Goal: Information Seeking & Learning: Learn about a topic

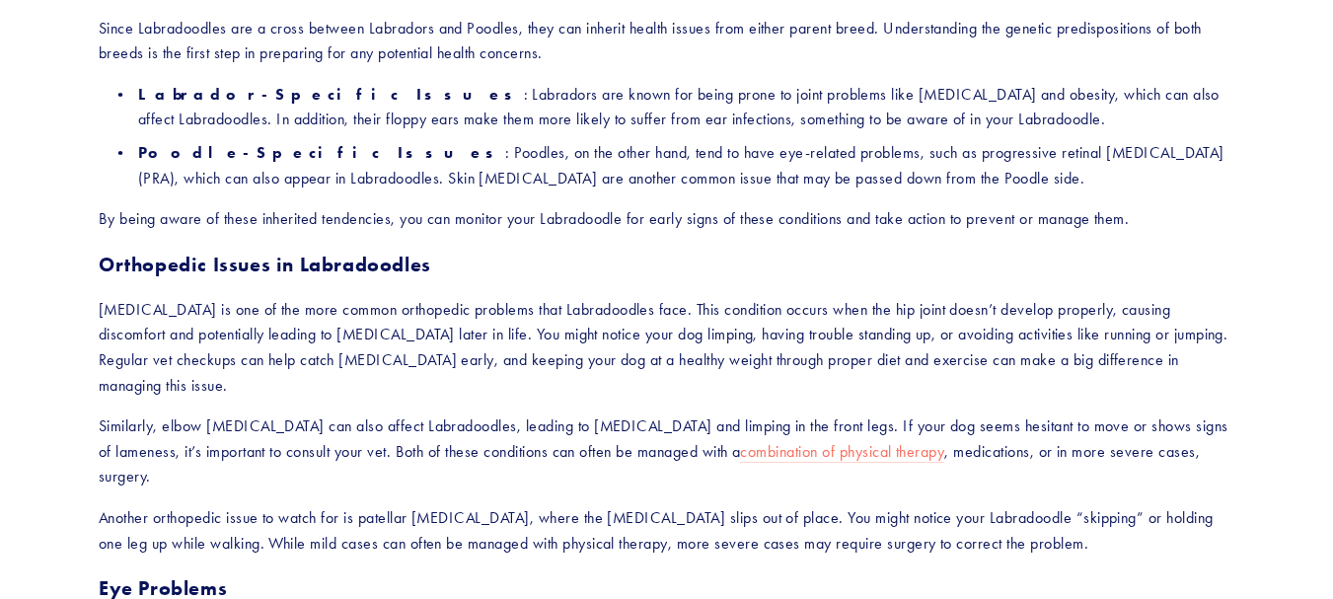
scroll to position [1534, 0]
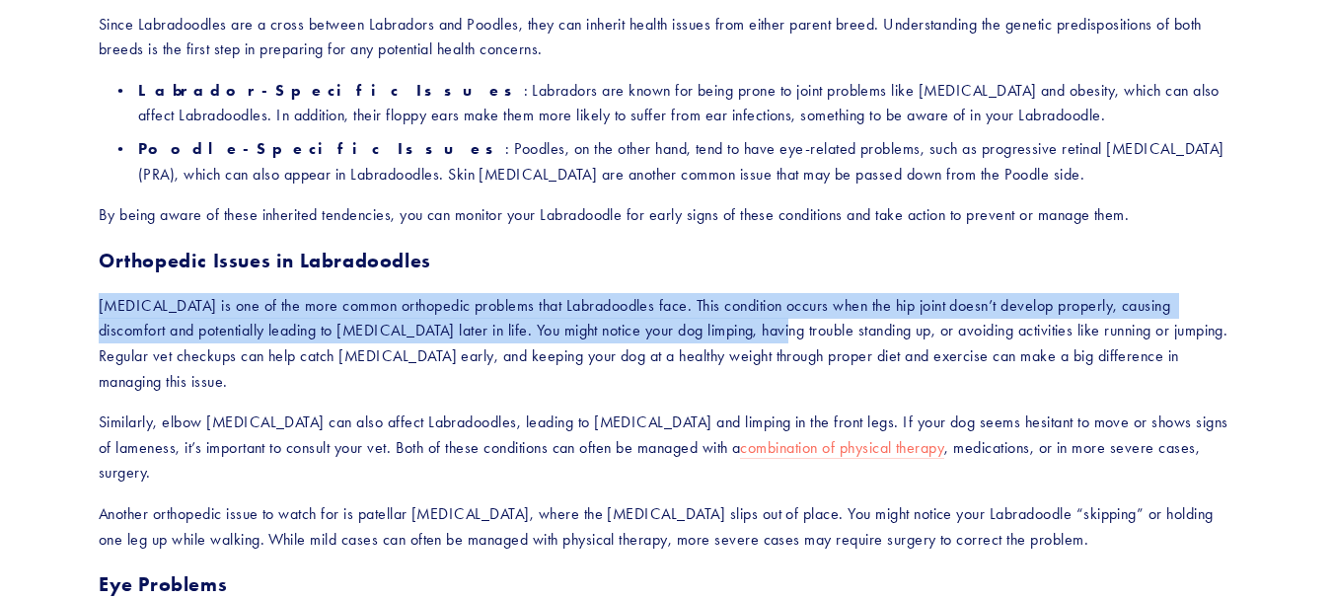
drag, startPoint x: 94, startPoint y: 256, endPoint x: 697, endPoint y: 283, distance: 604.3
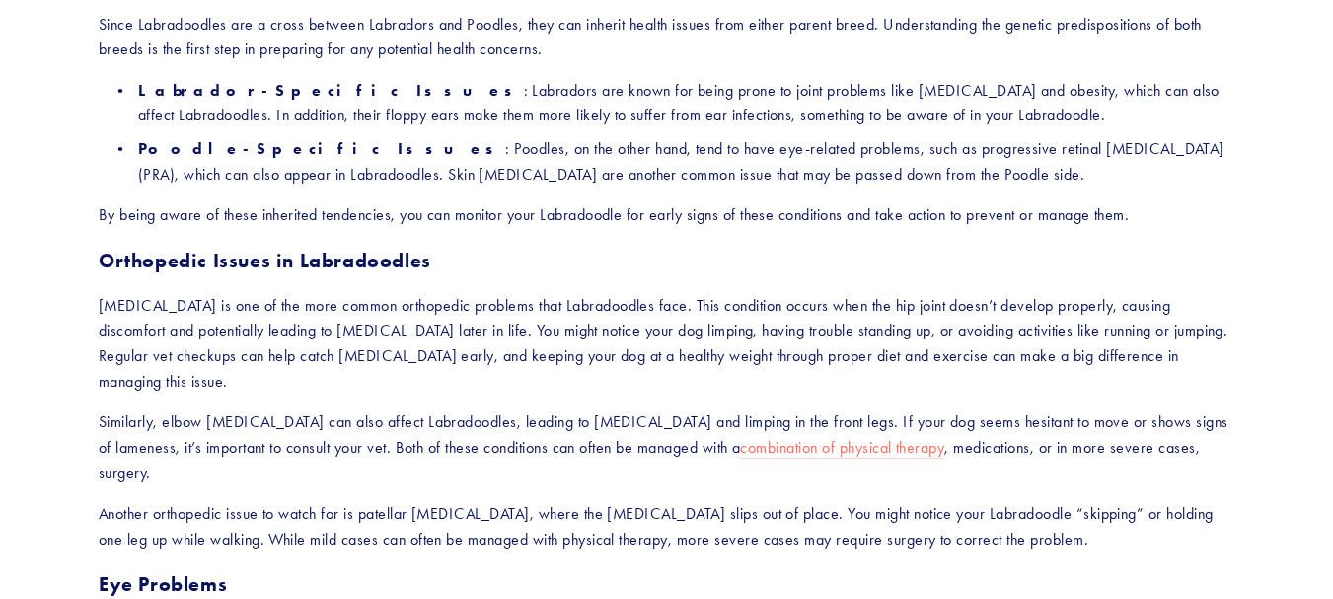
click at [529, 248] on h3 "Orthopedic Issues in Labradoodles" at bounding box center [666, 261] width 1135 height 26
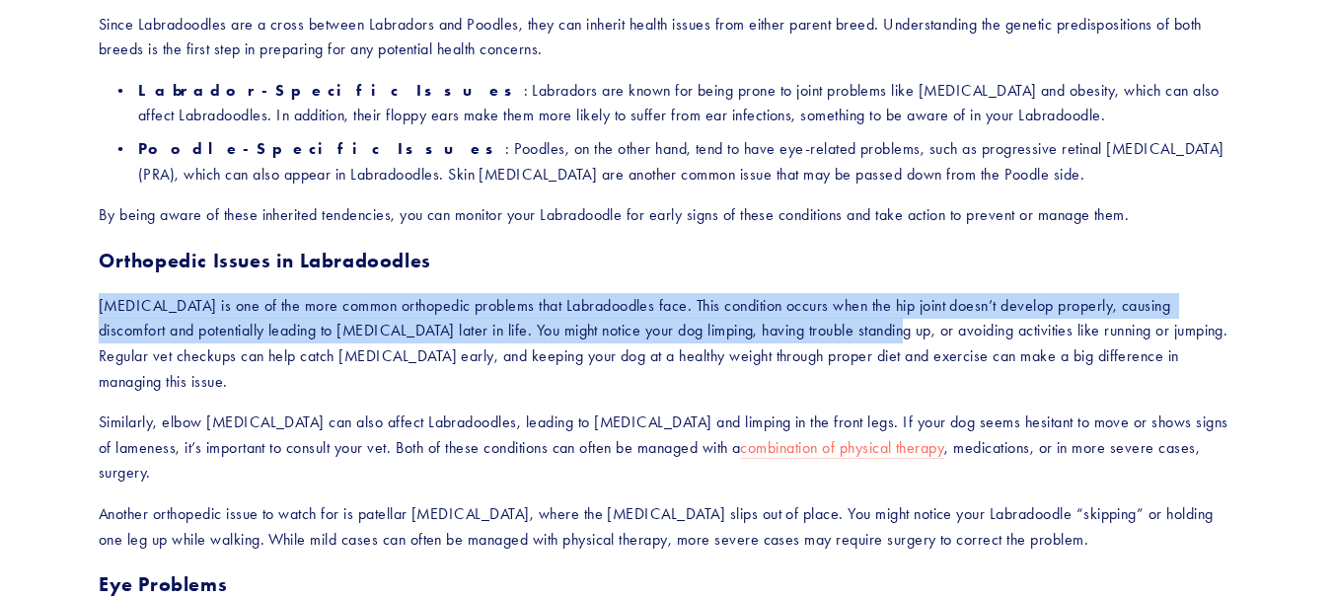
drag, startPoint x: 102, startPoint y: 263, endPoint x: 818, endPoint y: 304, distance: 717.3
click at [818, 304] on p "[MEDICAL_DATA] is one of the more common orthopedic problems that Labradoodles …" at bounding box center [666, 343] width 1135 height 101
drag, startPoint x: 812, startPoint y: 296, endPoint x: 92, endPoint y: 255, distance: 721.3
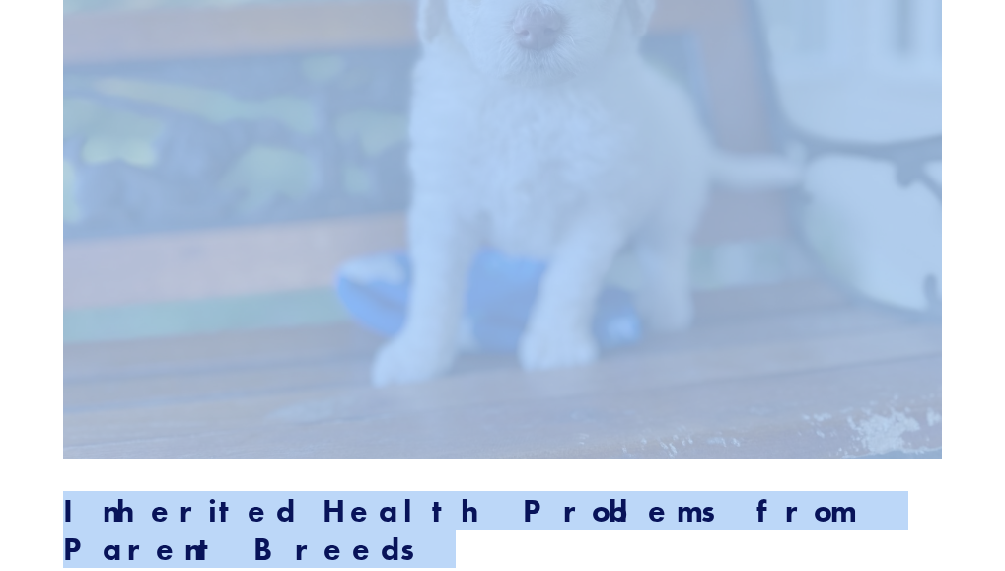
drag, startPoint x: 856, startPoint y: 10, endPoint x: 534, endPoint y: -40, distance: 326.5
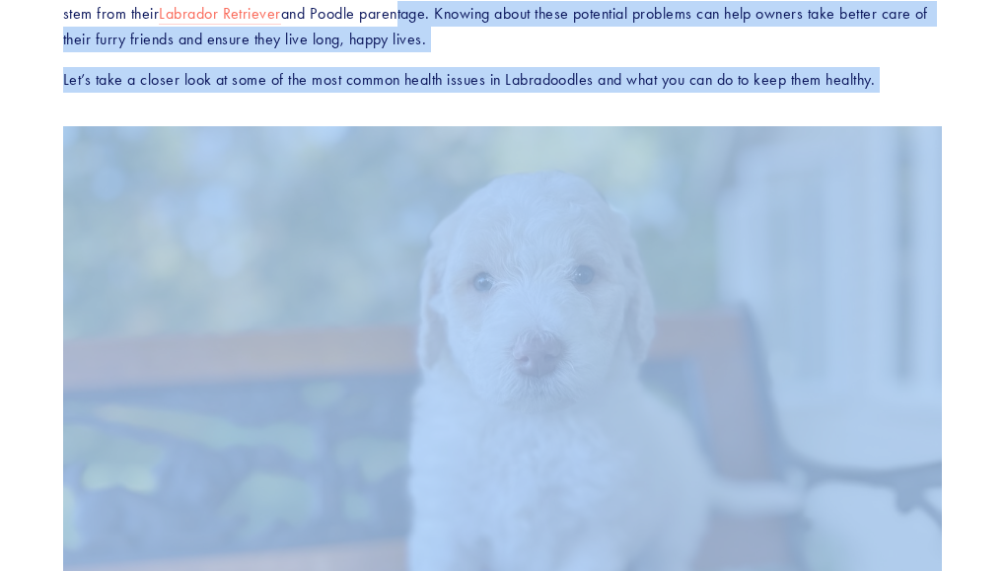
click at [712, 93] on p "Let’s take a closer look at some of the most common health issues in Labradoodl…" at bounding box center [502, 80] width 879 height 26
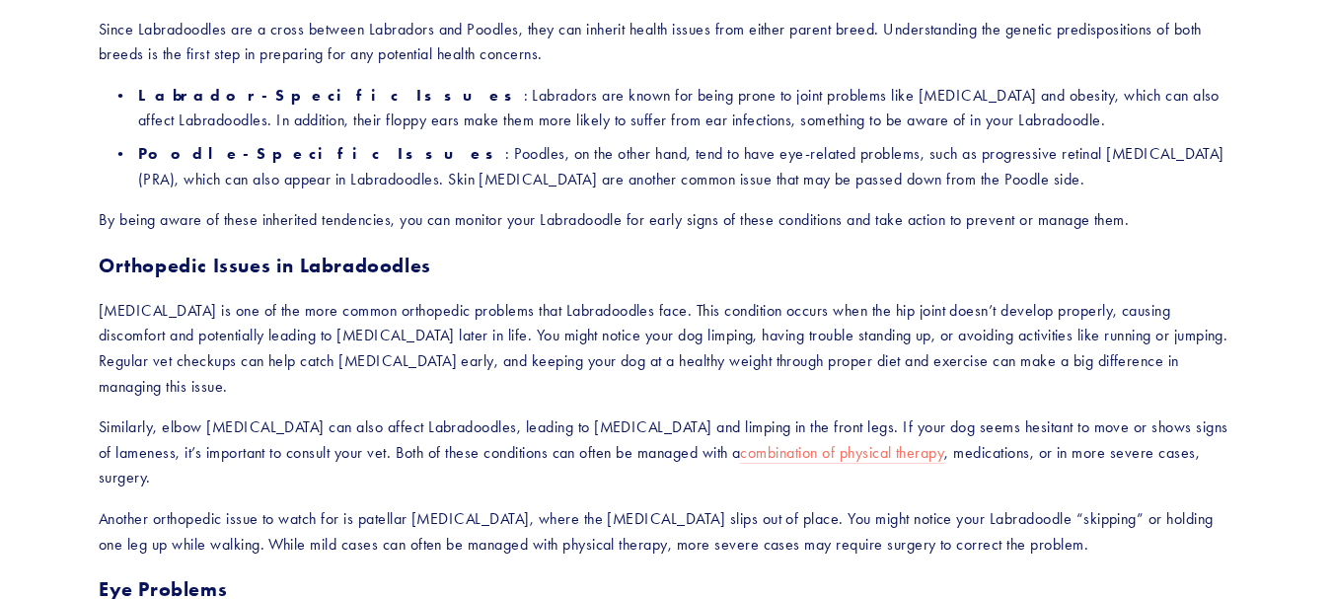
scroll to position [1530, 0]
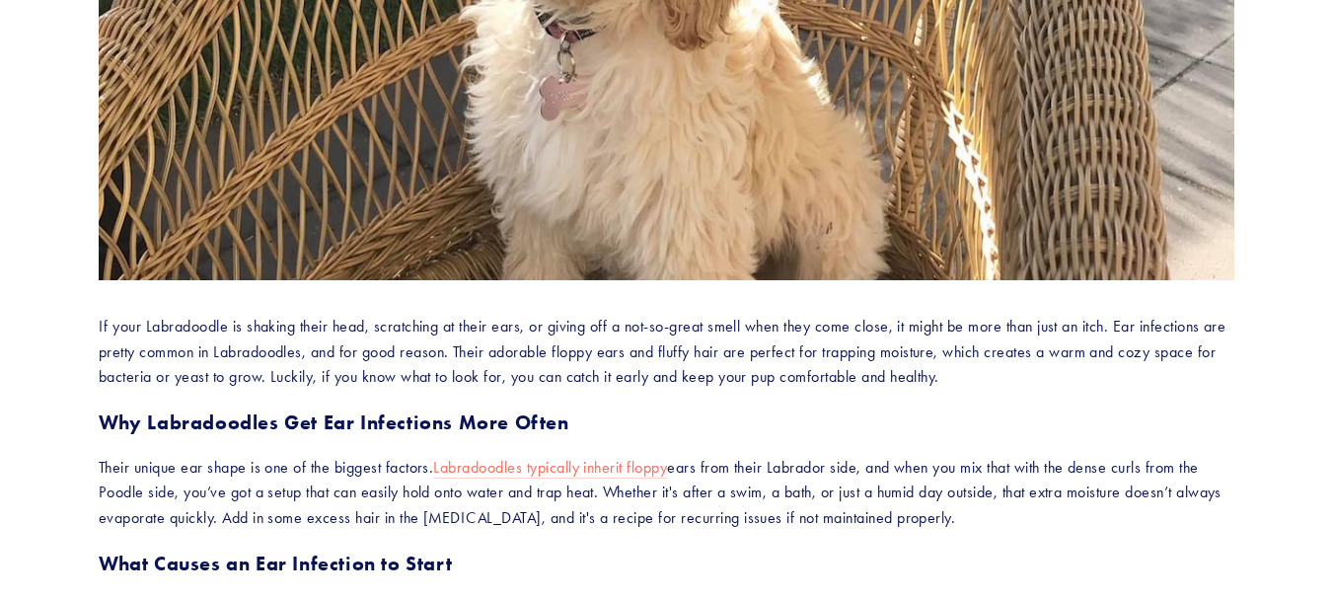
scroll to position [723, 0]
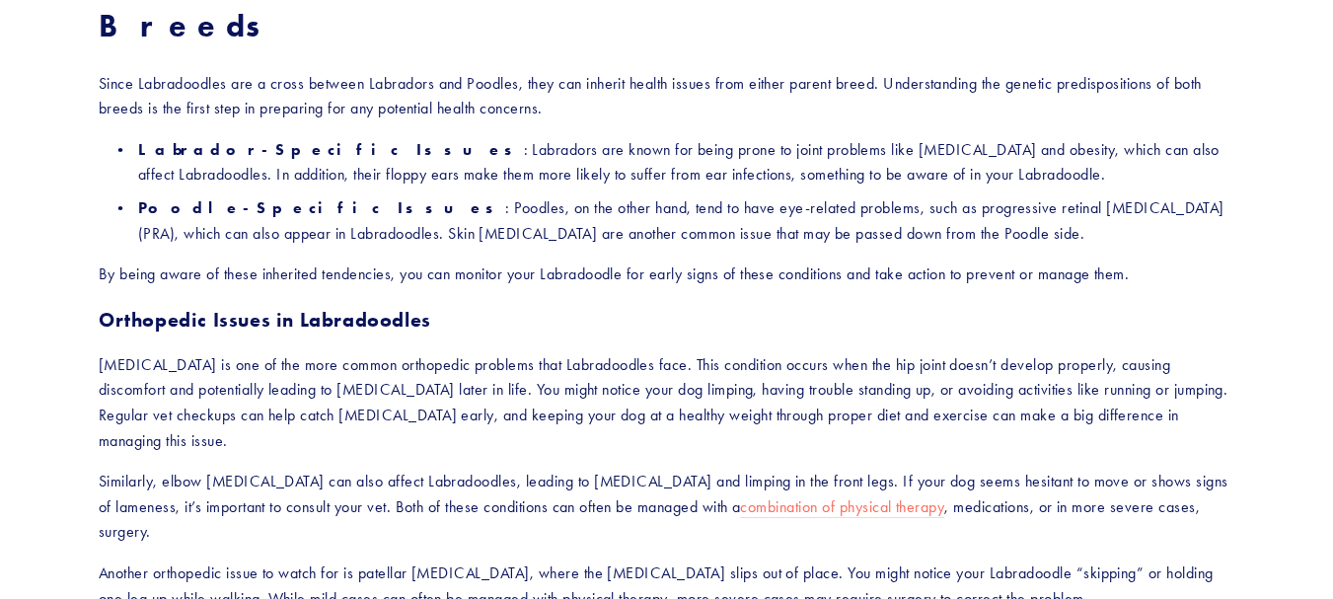
scroll to position [1476, 0]
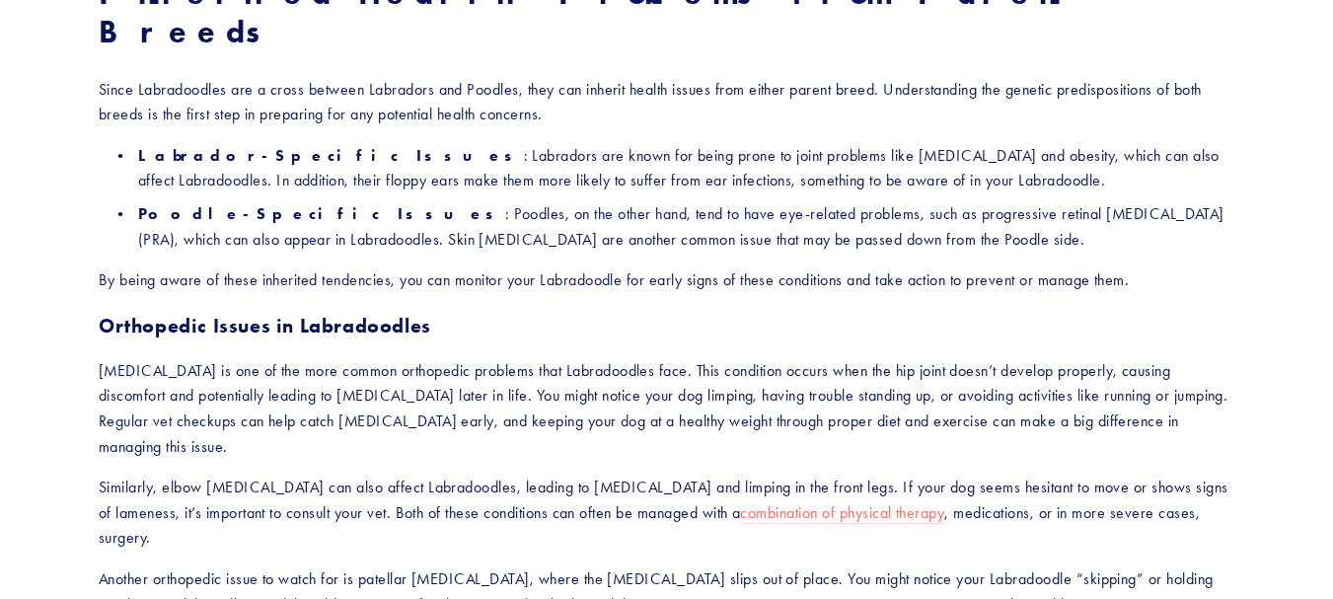
scroll to position [1540, 0]
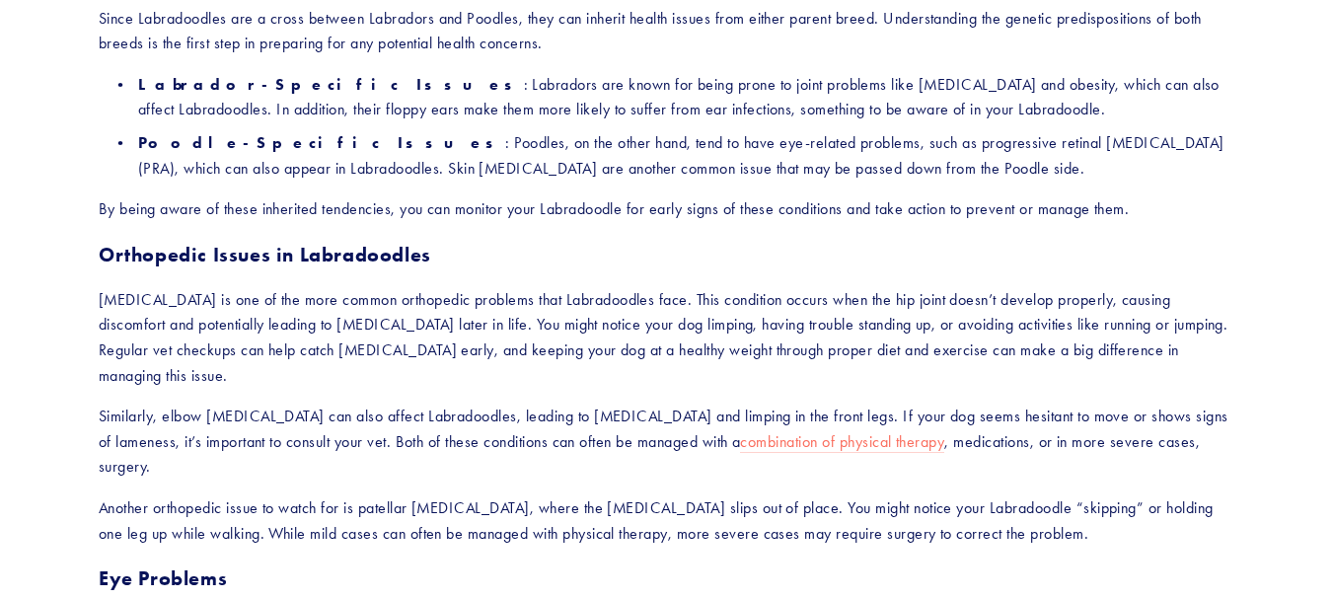
click at [614, 287] on p "[MEDICAL_DATA] is one of the more common orthopedic problems that Labradoodles …" at bounding box center [666, 337] width 1135 height 101
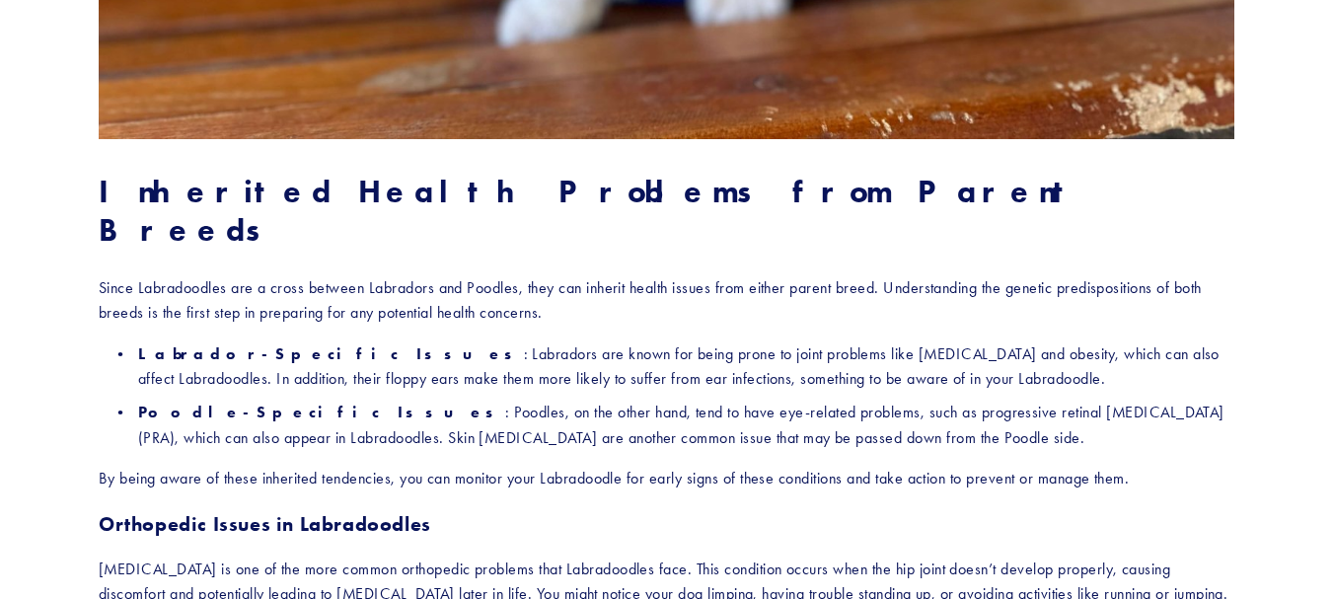
scroll to position [1270, 0]
